Goal: Answer question/provide support: Share knowledge or assist other users

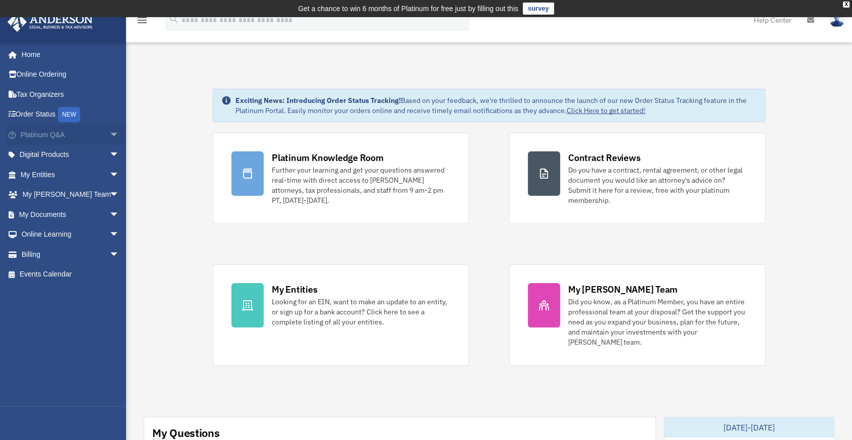
click at [53, 136] on link "Platinum Q&A arrow_drop_down" at bounding box center [71, 135] width 128 height 20
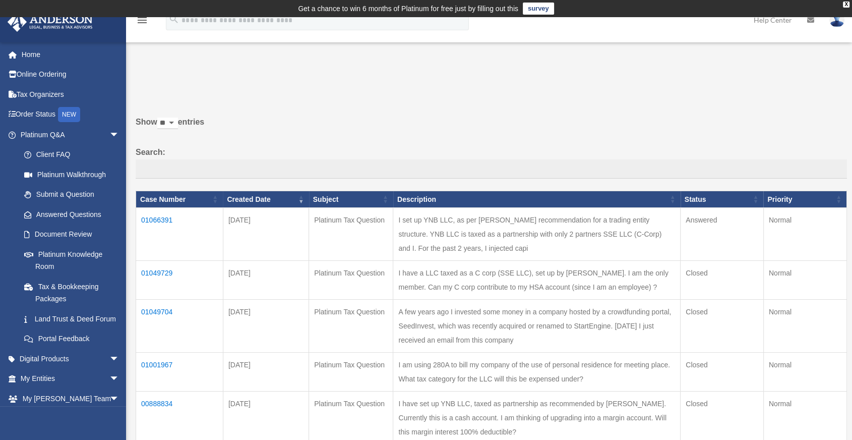
click at [160, 221] on td "01066391" at bounding box center [179, 234] width 87 height 53
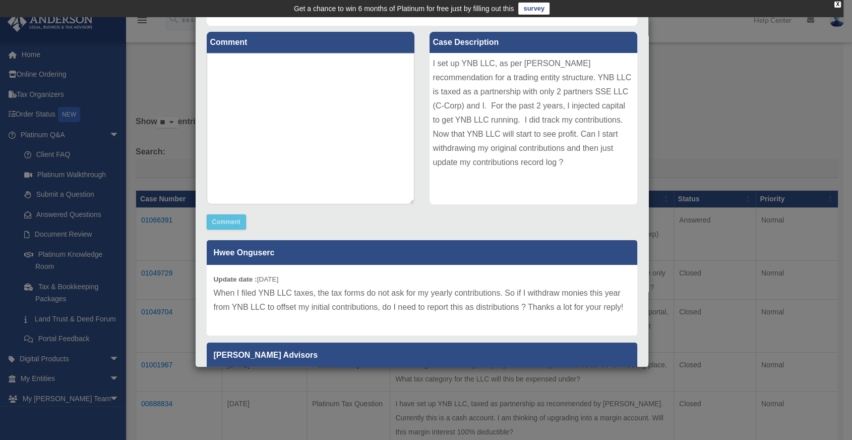
scroll to position [112, 0]
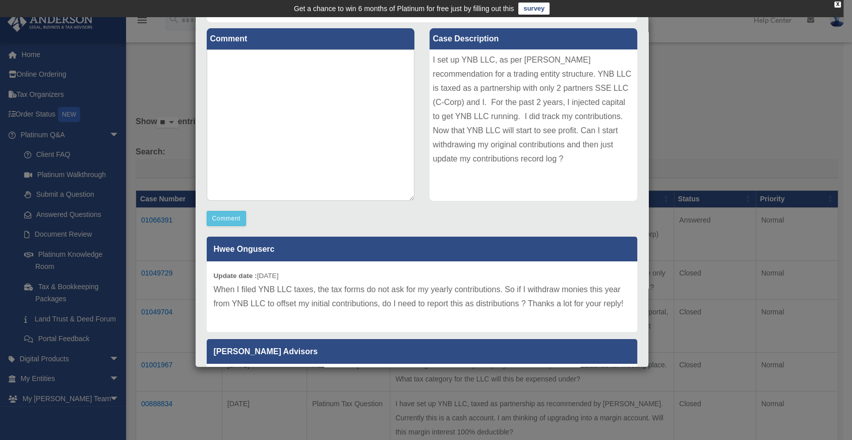
click at [161, 75] on div "Case Detail × Platinum Tax Question Case Number 01066391 Created Date [DATE] St…" at bounding box center [426, 220] width 852 height 440
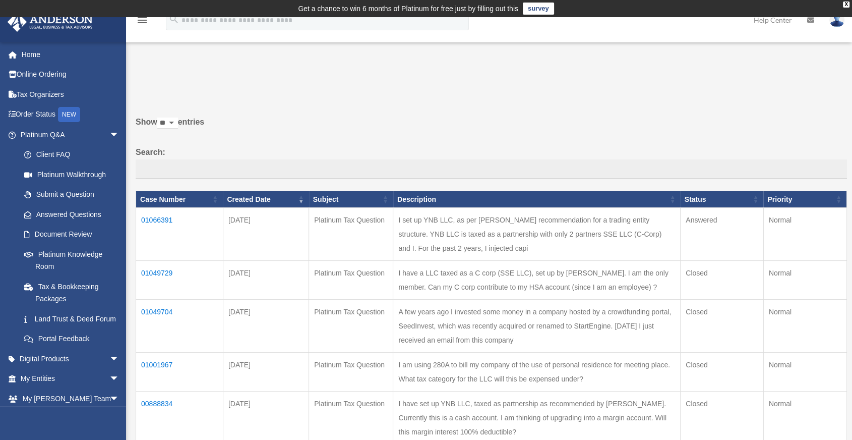
click at [151, 220] on td "01066391" at bounding box center [179, 234] width 87 height 53
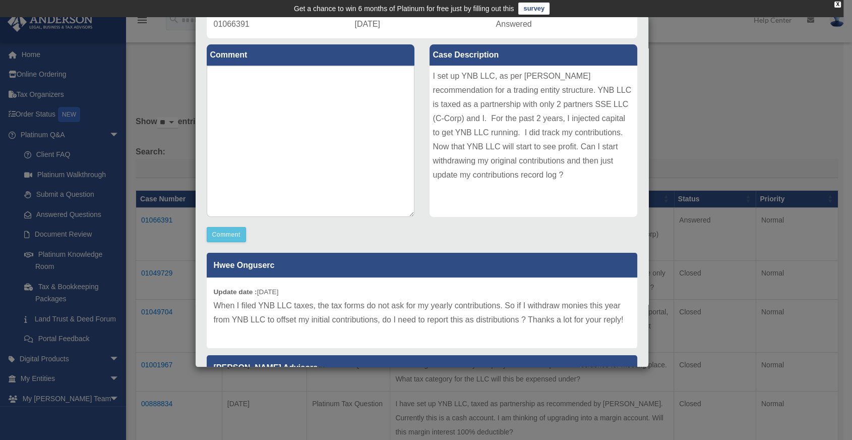
scroll to position [168, 0]
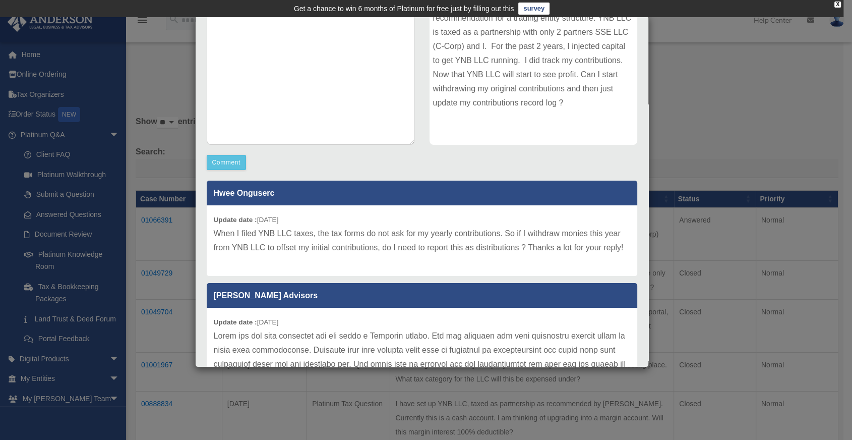
click at [720, 155] on div "Case Detail × Platinum Tax Question Case Number 01066391 Created Date [DATE] St…" at bounding box center [426, 220] width 852 height 440
